Goal: Communication & Community: Answer question/provide support

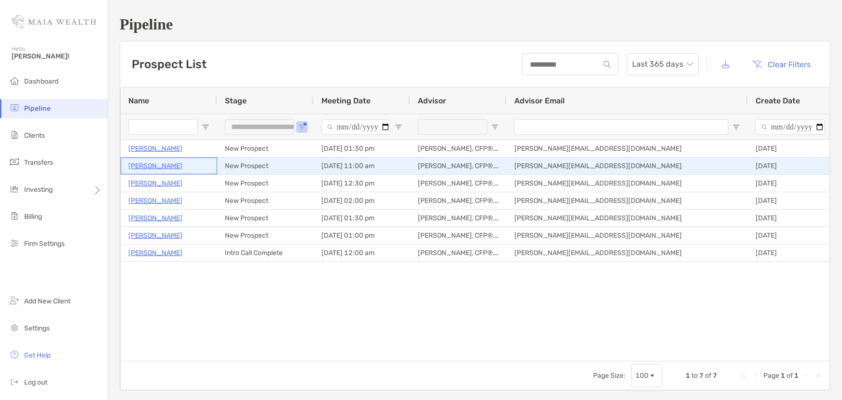
click at [162, 165] on p "[PERSON_NAME]" at bounding box center [155, 166] width 54 height 12
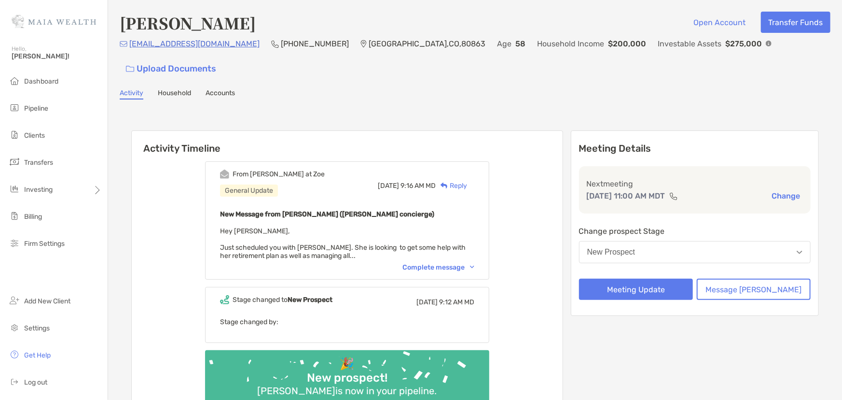
click at [437, 263] on div "Complete message" at bounding box center [438, 267] width 72 height 8
